Goal: Information Seeking & Learning: Check status

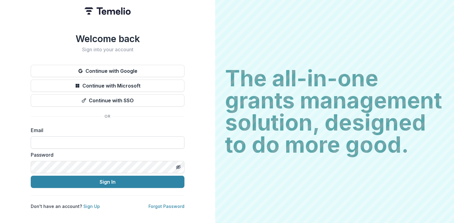
click at [74, 138] on input at bounding box center [108, 142] width 154 height 12
type input "**********"
drag, startPoint x: 108, startPoint y: 136, endPoint x: 13, endPoint y: 135, distance: 95.3
click at [13, 135] on div "**********" at bounding box center [107, 111] width 215 height 223
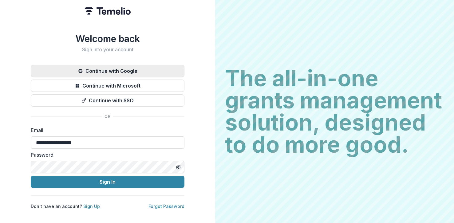
click at [104, 65] on button "Continue with Google" at bounding box center [108, 71] width 154 height 12
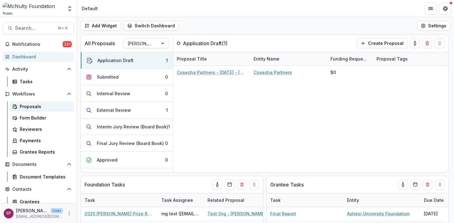
click at [39, 109] on div "Proposals" at bounding box center [44, 106] width 49 height 6
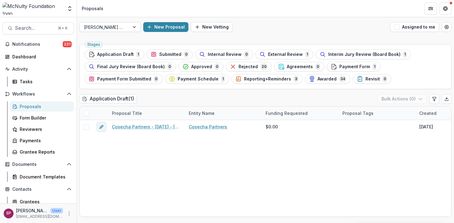
click at [119, 27] on div at bounding box center [104, 27] width 41 height 8
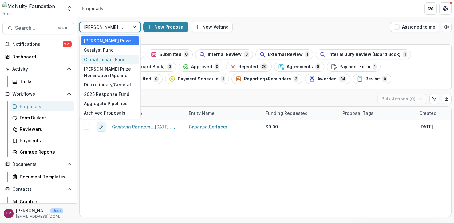
click at [113, 57] on div "Global Impact Fund" at bounding box center [110, 60] width 58 height 10
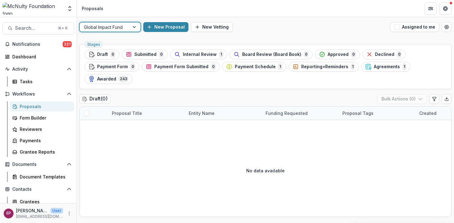
click at [116, 30] on div at bounding box center [104, 27] width 41 height 8
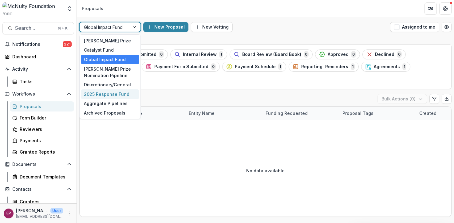
click at [118, 92] on div "2025 Response Fund" at bounding box center [110, 94] width 58 height 10
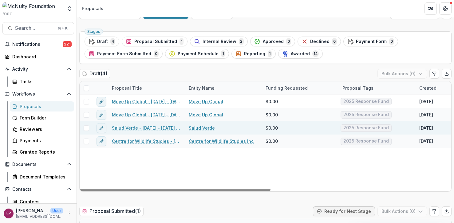
click at [162, 128] on link "Salud Verde - [DATE] - [DATE] Response Fund" at bounding box center [146, 128] width 69 height 6
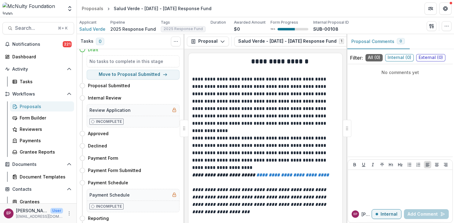
scroll to position [6, 0]
click at [304, 45] on button "Salud Verde - [DATE] - [DATE] Response Fund 1" at bounding box center [294, 42] width 121 height 10
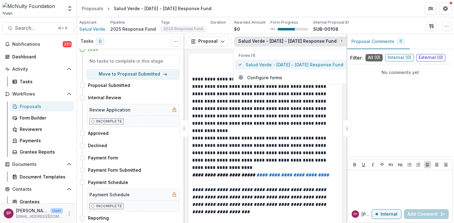
click at [291, 64] on span "Salud Verde - [DATE] - [DATE] Response Fund" at bounding box center [295, 64] width 98 height 6
click at [220, 44] on button "Proposal" at bounding box center [208, 42] width 42 height 10
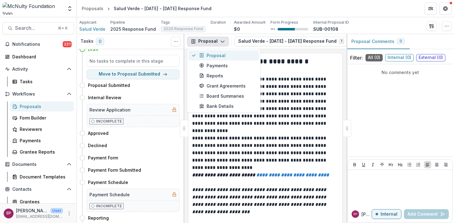
click at [227, 55] on div "Proposal" at bounding box center [227, 55] width 56 height 6
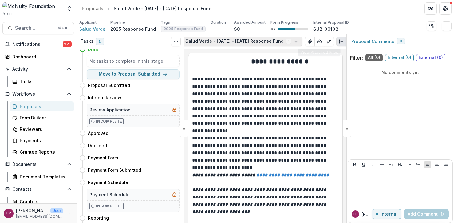
scroll to position [0, 53]
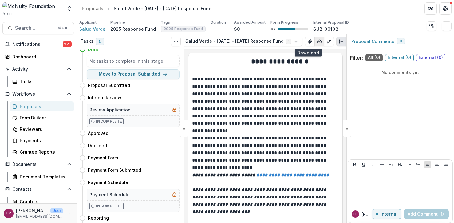
click at [319, 42] on line "button" at bounding box center [319, 41] width 0 height 1
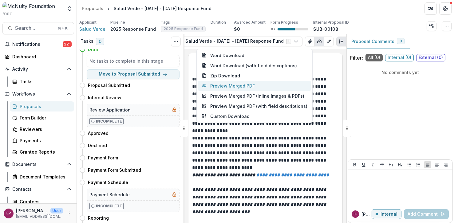
click at [258, 87] on button "Preview Merged PDF" at bounding box center [254, 86] width 113 height 10
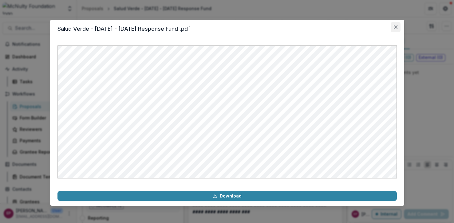
click at [398, 22] on button "Close" at bounding box center [396, 27] width 10 height 10
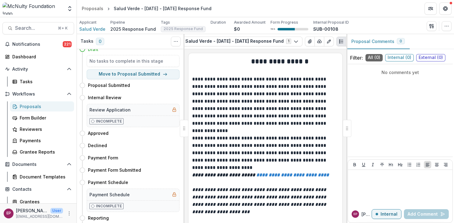
click at [30, 105] on div "Proposals" at bounding box center [44, 106] width 49 height 6
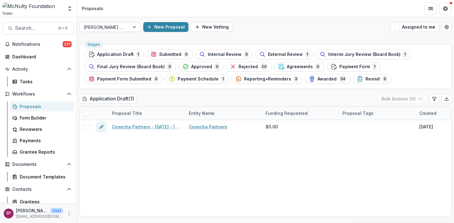
click at [122, 31] on div "[PERSON_NAME] Prize" at bounding box center [105, 27] width 50 height 9
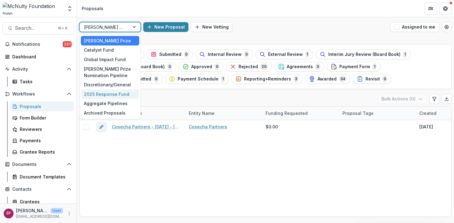
click at [116, 91] on div "2025 Response Fund" at bounding box center [110, 94] width 58 height 10
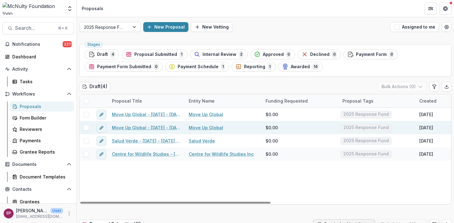
click at [162, 125] on link "Move Up Global - [DATE] - [DATE] Response Fund" at bounding box center [146, 127] width 69 height 6
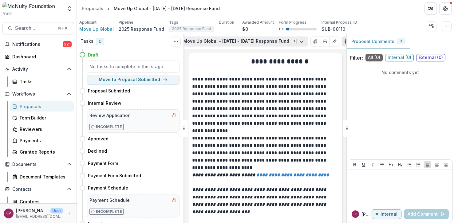
scroll to position [0, 61]
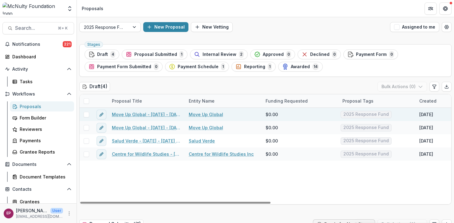
click at [144, 117] on link "Move Up Global - [DATE] - [DATE] Response Fund" at bounding box center [146, 114] width 69 height 6
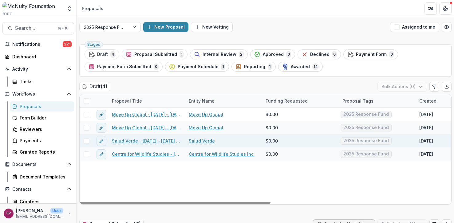
click at [132, 140] on link "Salud Verde - [DATE] - [DATE] Response Fund" at bounding box center [146, 141] width 69 height 6
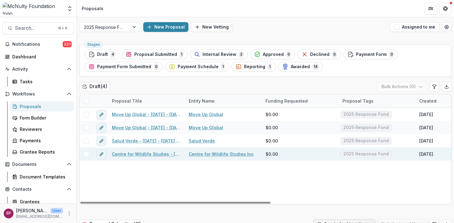
click at [133, 158] on div "Centre for Wildlife Studies - [DATE] - [DATE] Response Fund" at bounding box center [146, 154] width 77 height 13
click at [134, 152] on link "Centre for Wildlife Studies - [DATE] - [DATE] Response Fund" at bounding box center [146, 154] width 69 height 6
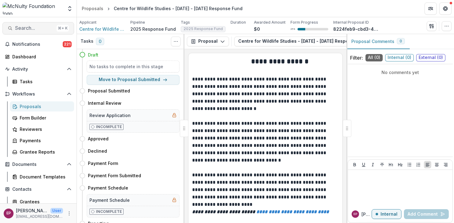
click at [33, 29] on span "Search..." at bounding box center [34, 28] width 39 height 6
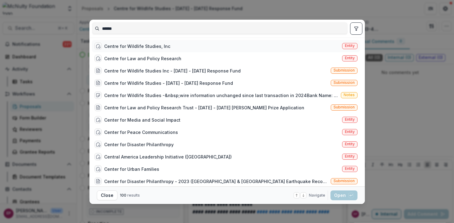
type input "******"
click at [136, 49] on div "Centre for Wildlife Studies, Inc" at bounding box center [132, 45] width 76 height 7
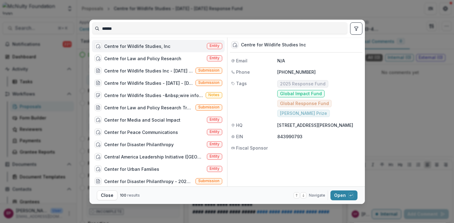
click at [136, 49] on div "Centre for Wildlife Studies, Inc" at bounding box center [132, 45] width 76 height 7
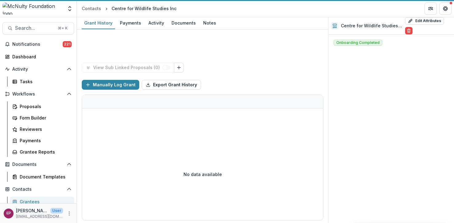
click at [136, 49] on div "Funds Awarded $0 Funds Paid $0" at bounding box center [203, 46] width 242 height 33
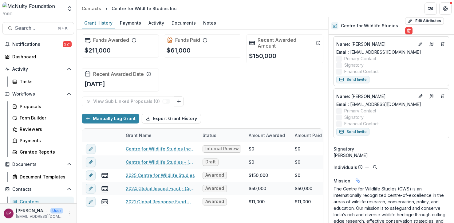
scroll to position [179, 0]
